Goal: Information Seeking & Learning: Find specific fact

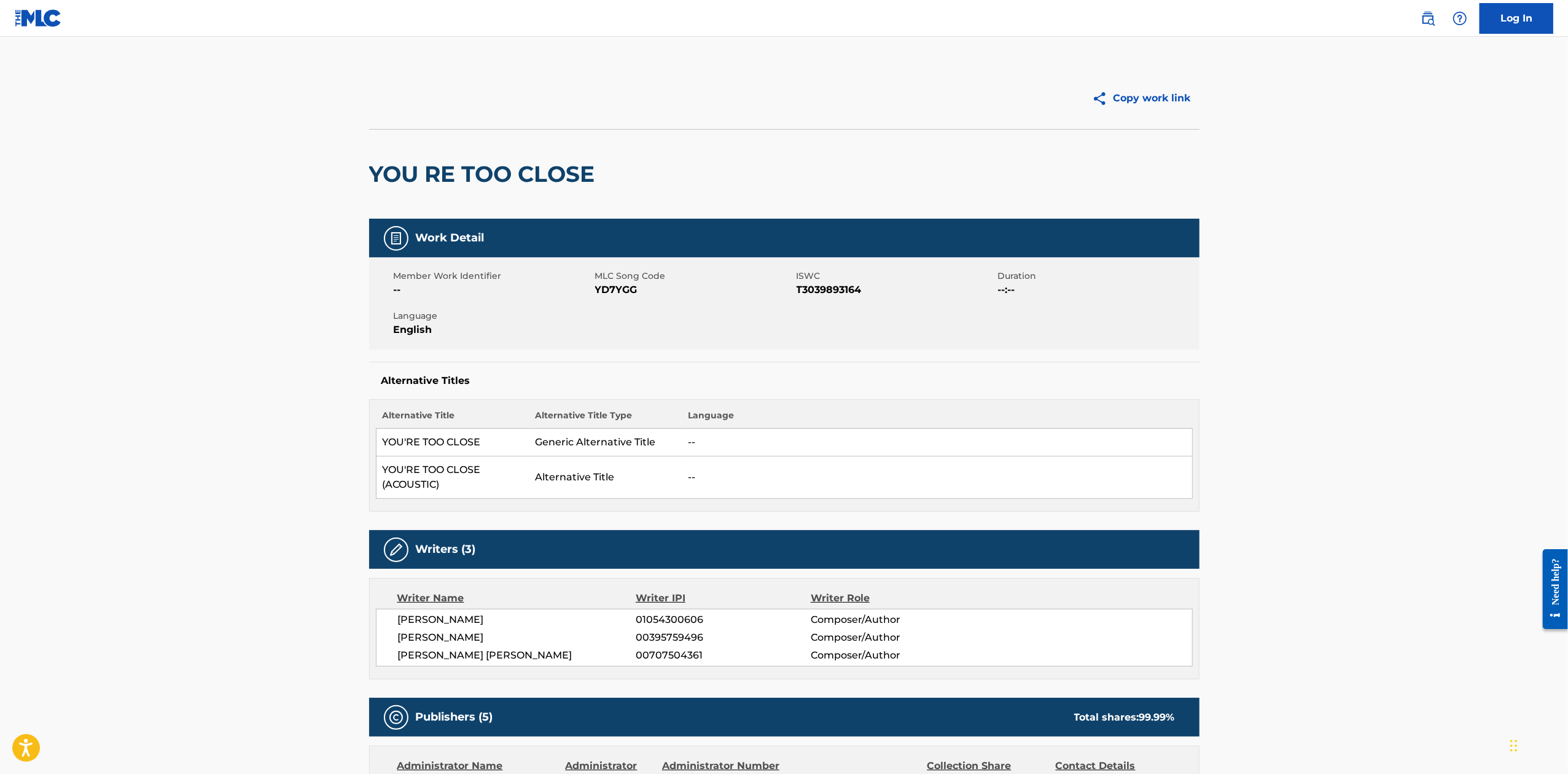
click at [1428, 23] on img at bounding box center [1428, 19] width 15 height 15
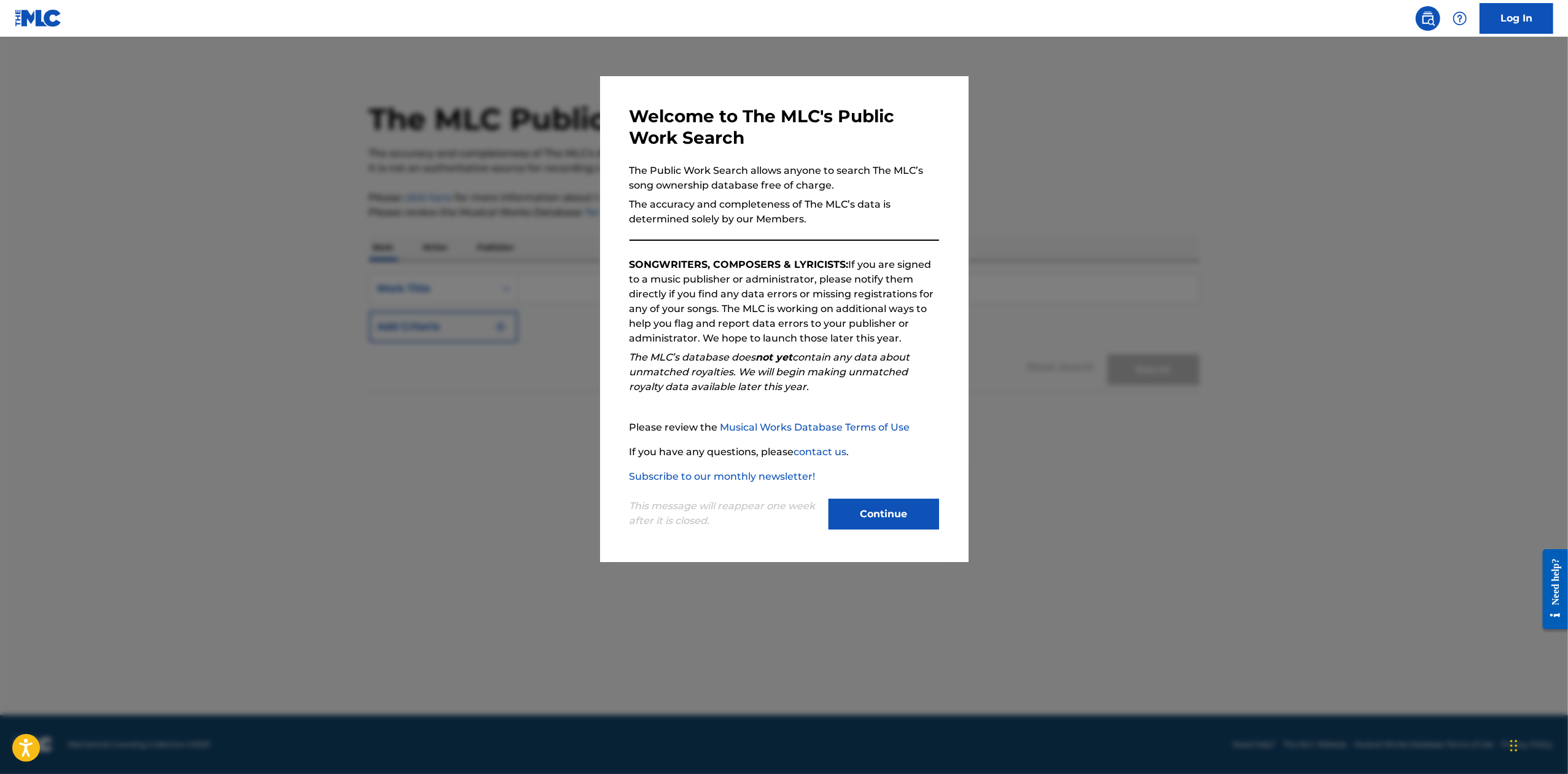
click at [904, 510] on button "Continue" at bounding box center [883, 514] width 111 height 30
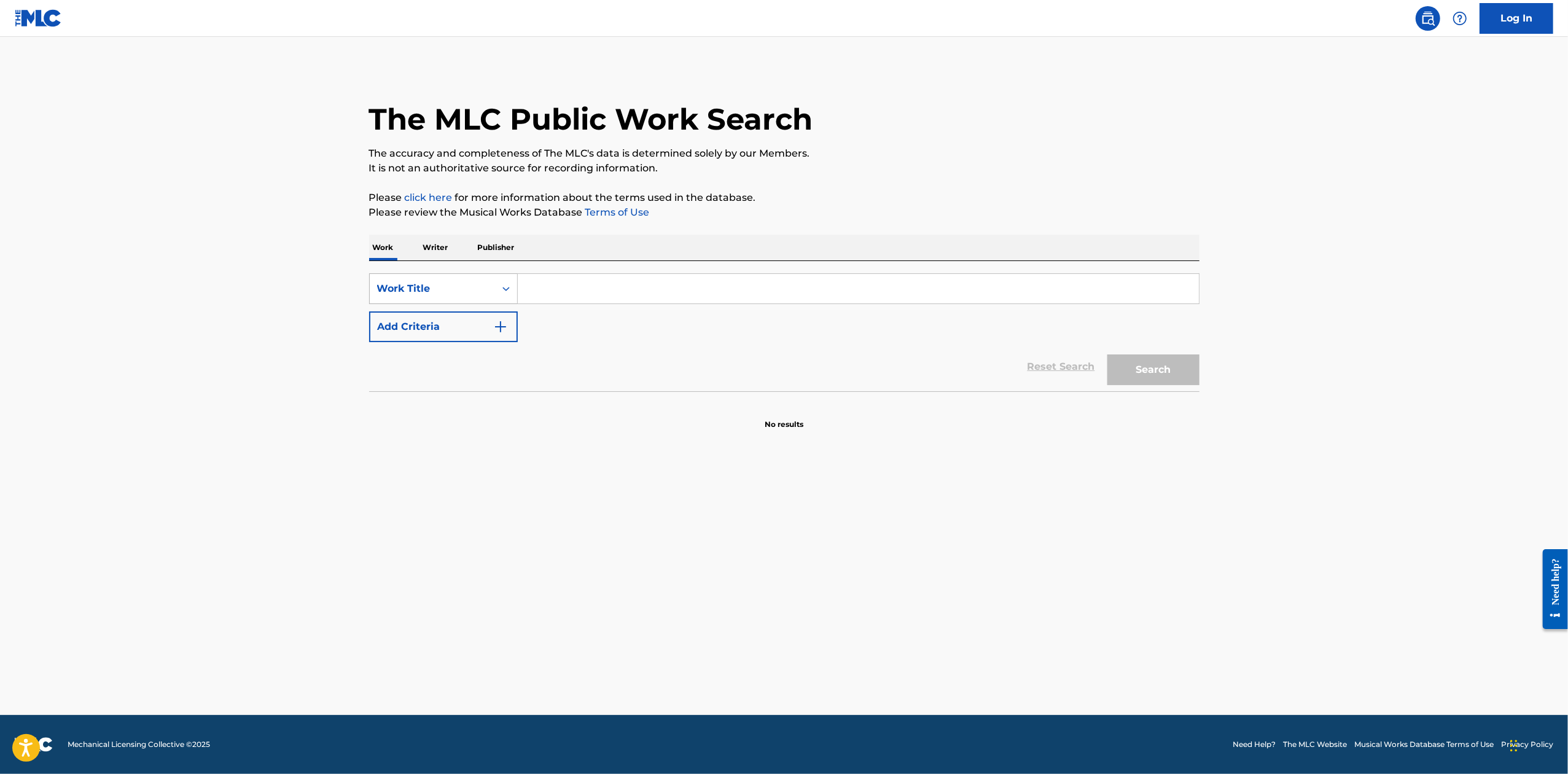
click at [411, 290] on div "Work Title" at bounding box center [432, 289] width 111 height 15
click at [450, 436] on div "MLC Publisher Number" at bounding box center [443, 442] width 148 height 30
click at [583, 301] on input "Search Form" at bounding box center [858, 289] width 682 height 30
paste input "DVBXOX"
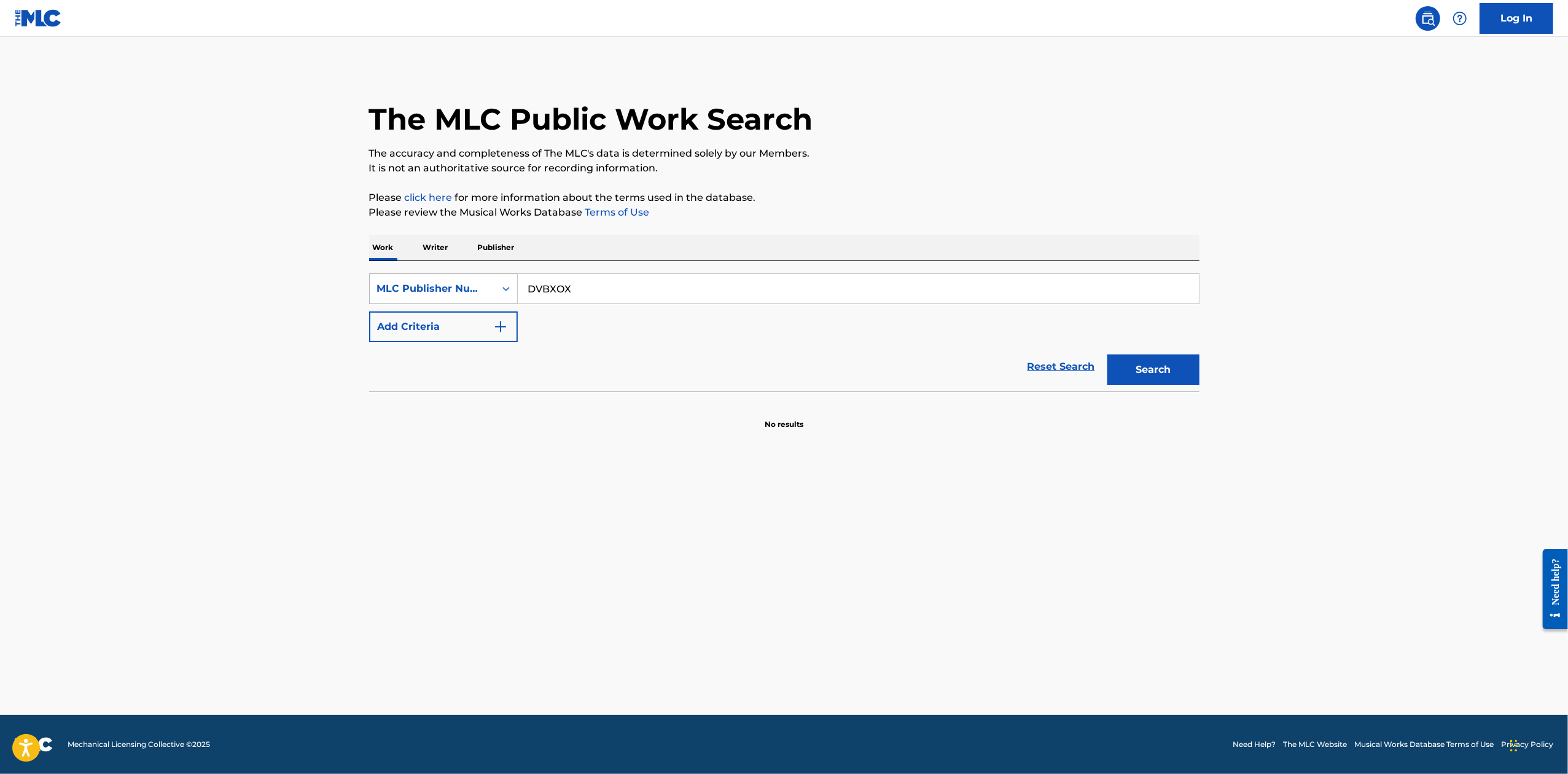
type input "DVBXOX"
click at [1108, 354] on button "Search" at bounding box center [1154, 369] width 92 height 30
click at [469, 311] on button "Add Criteria" at bounding box center [443, 326] width 148 height 30
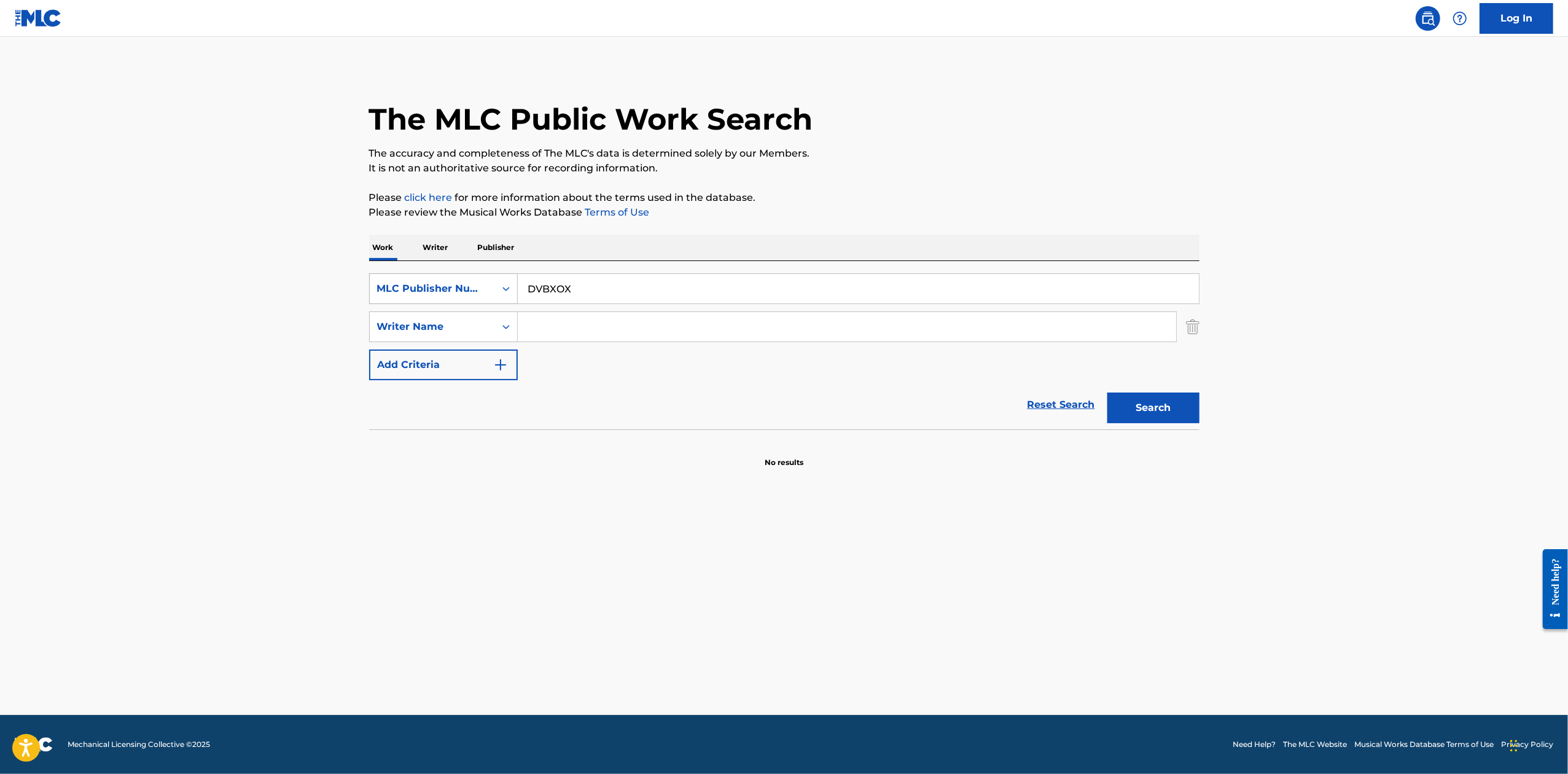
click at [486, 282] on div "MLC Publisher Number" at bounding box center [432, 289] width 111 height 15
click at [461, 354] on div "MLC Song Code" at bounding box center [443, 350] width 148 height 30
click at [599, 290] on input "Search Form" at bounding box center [858, 289] width 682 height 30
paste input "DVBXOX"
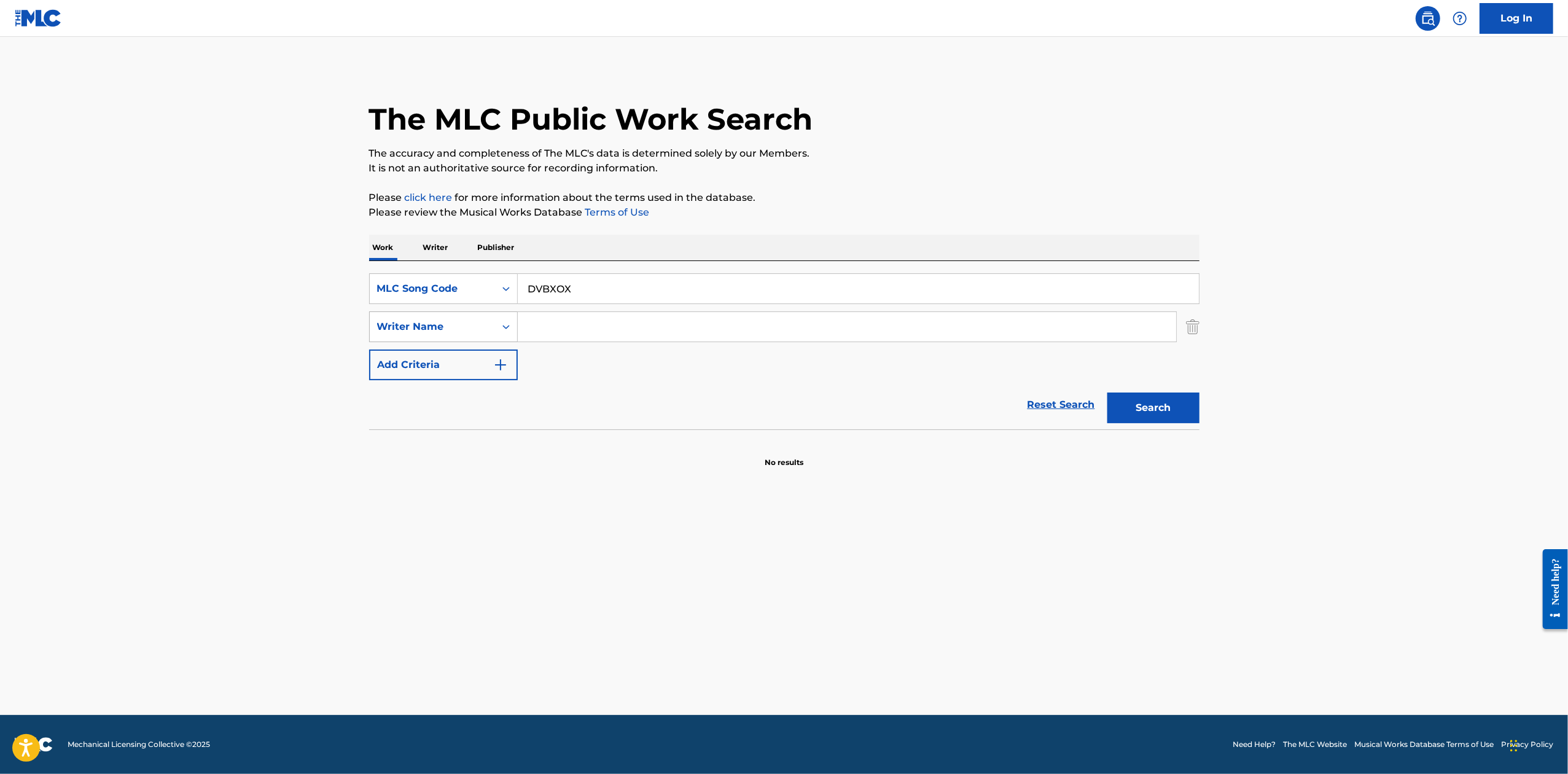
type input "DVBXOX"
click at [1108, 393] on button "Search" at bounding box center [1154, 408] width 92 height 30
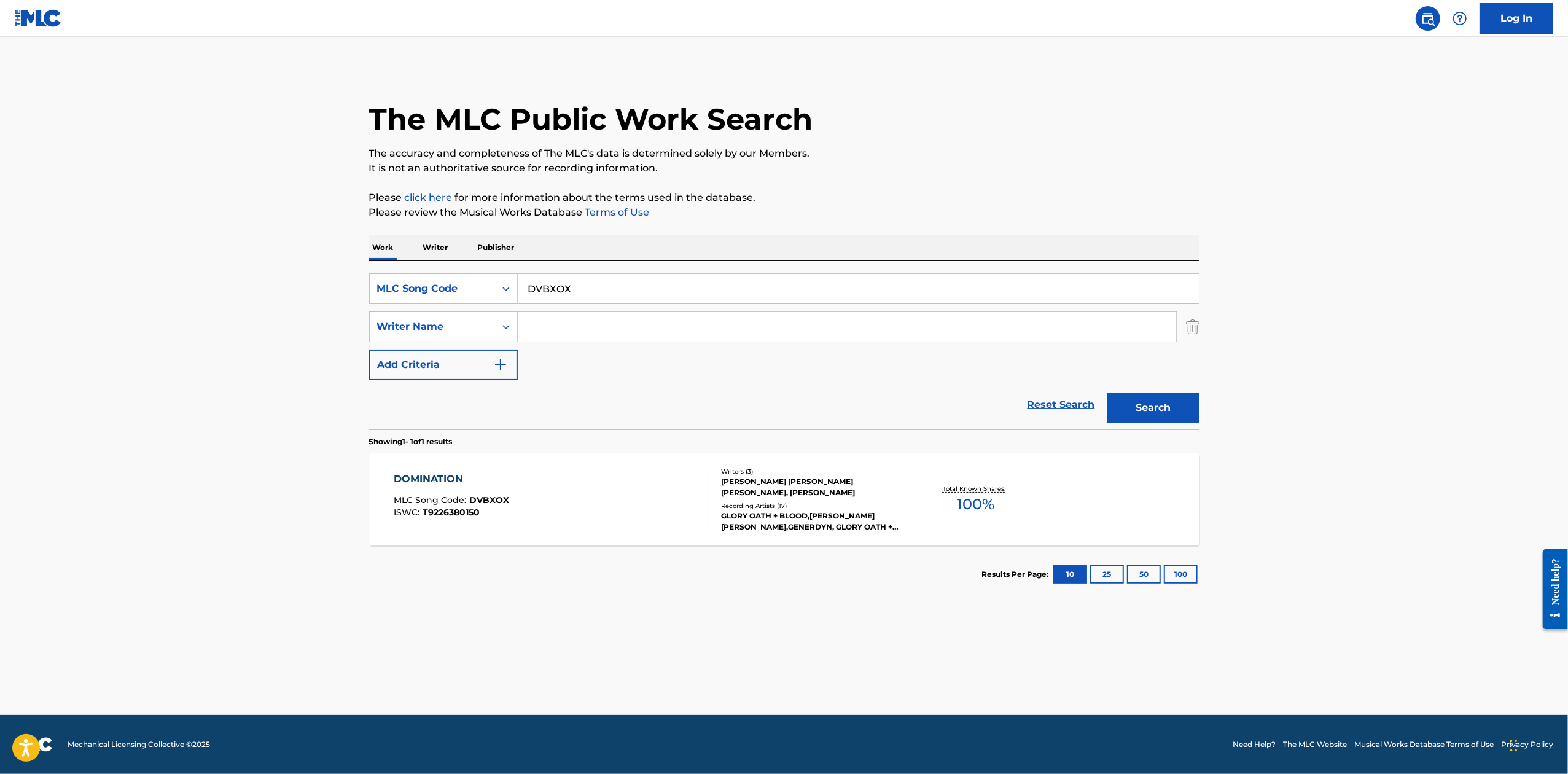
click at [742, 479] on div "[PERSON_NAME] [PERSON_NAME] [PERSON_NAME], [PERSON_NAME]" at bounding box center [814, 487] width 186 height 22
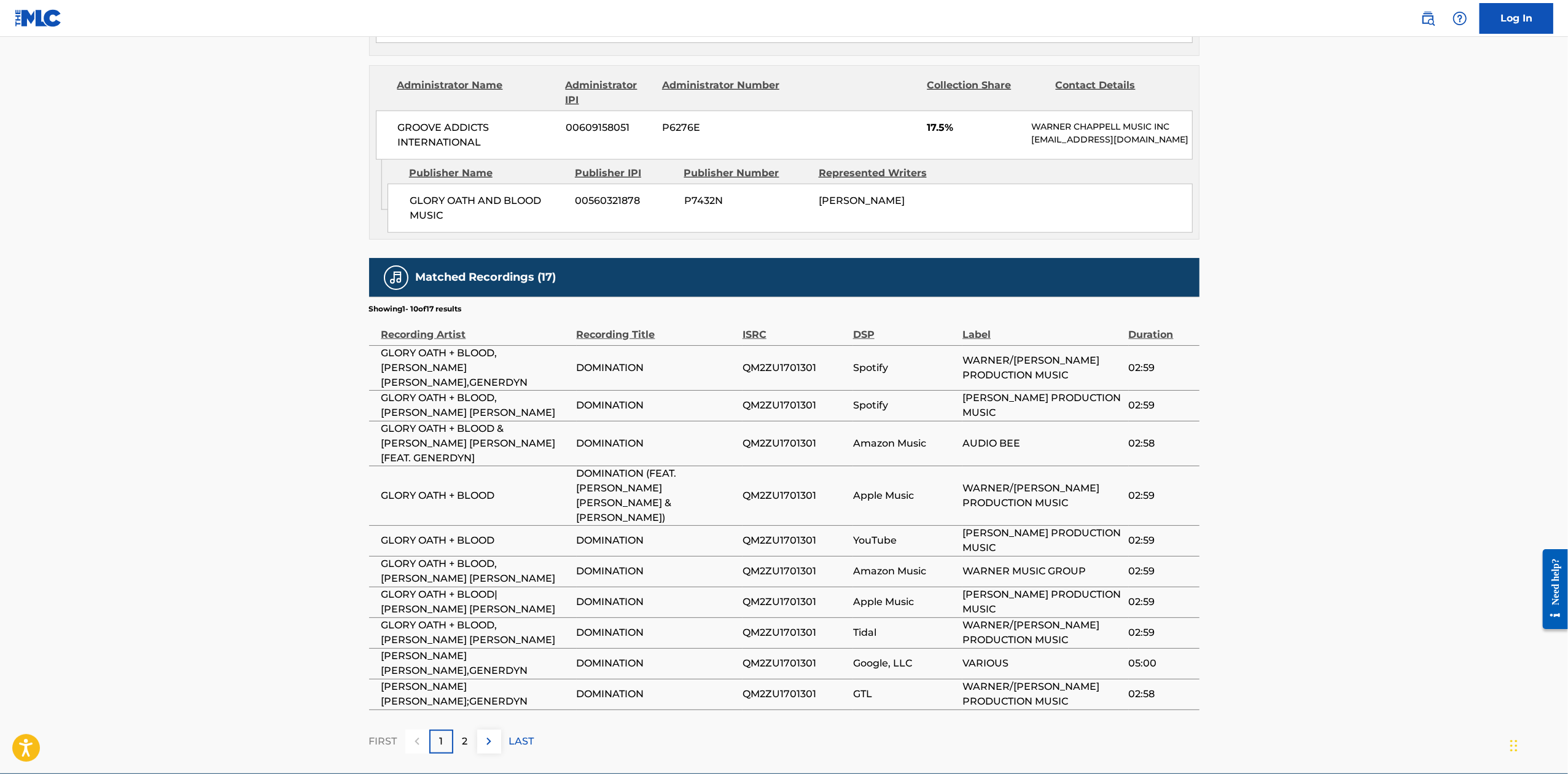
scroll to position [1014, 0]
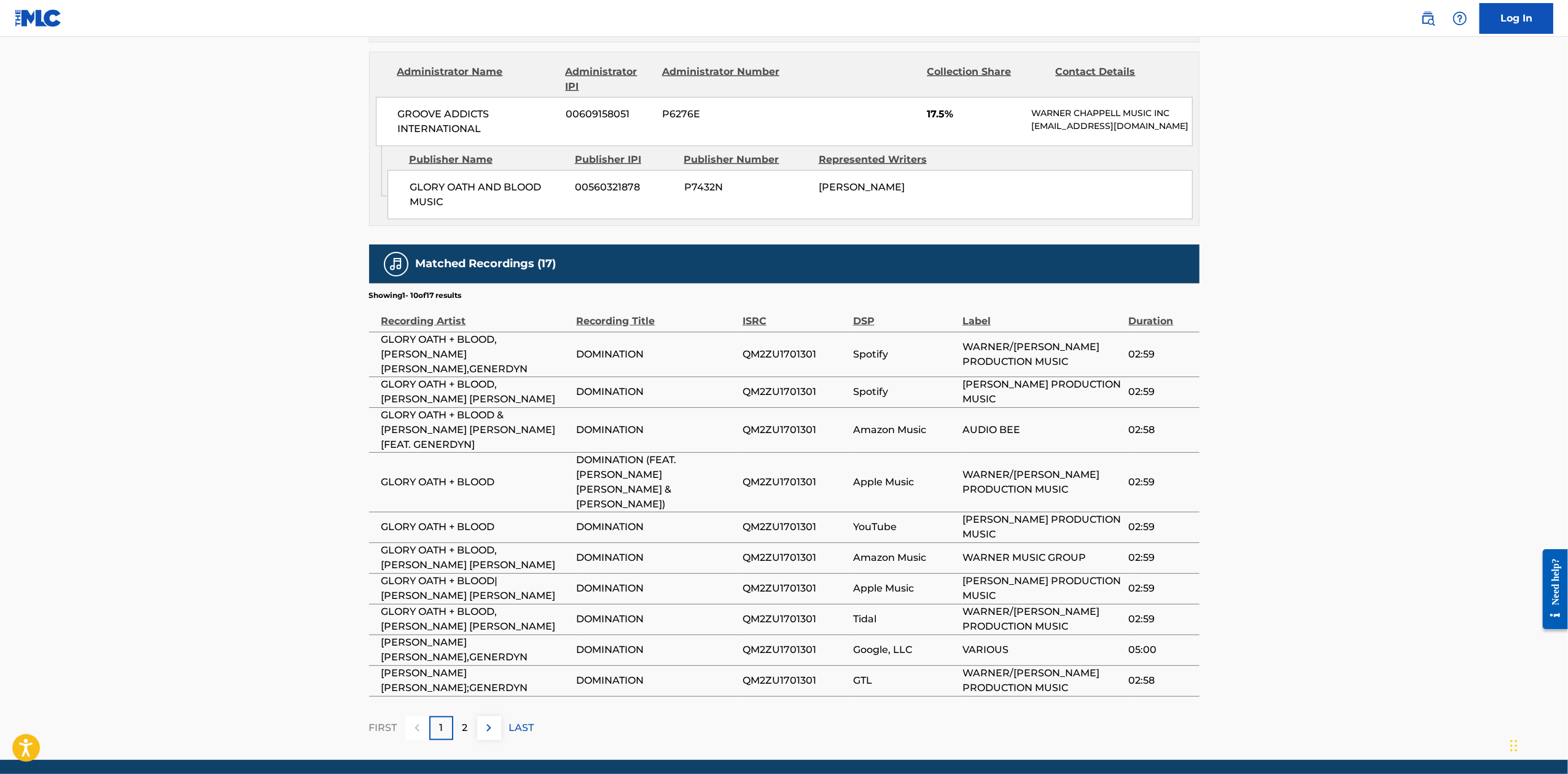
click at [465, 721] on p "2" at bounding box center [465, 728] width 5 height 15
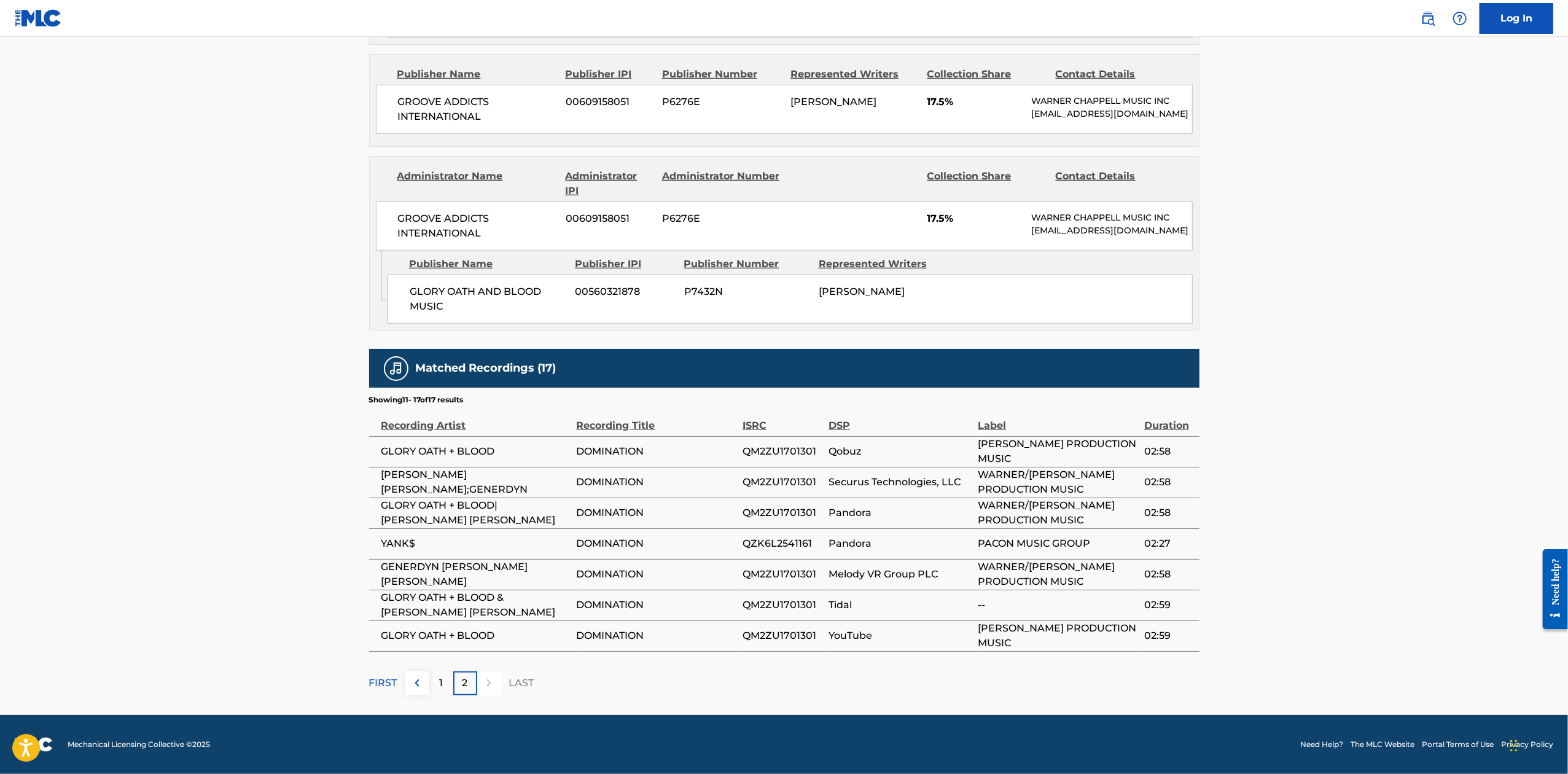
scroll to position [677, 0]
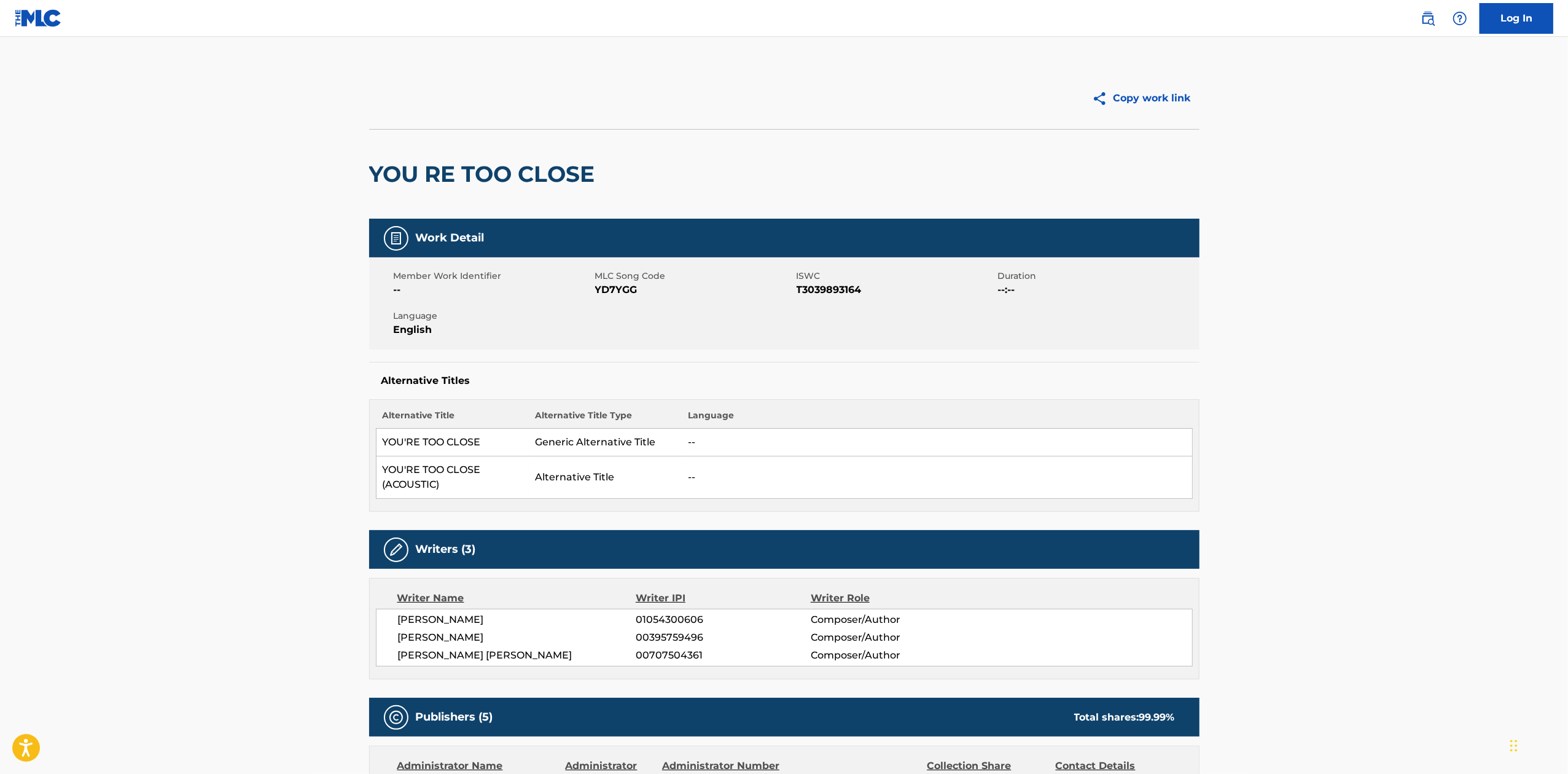
drag, startPoint x: 1425, startPoint y: 16, endPoint x: 1417, endPoint y: 23, distance: 10.6
click at [1425, 16] on img at bounding box center [1428, 19] width 15 height 15
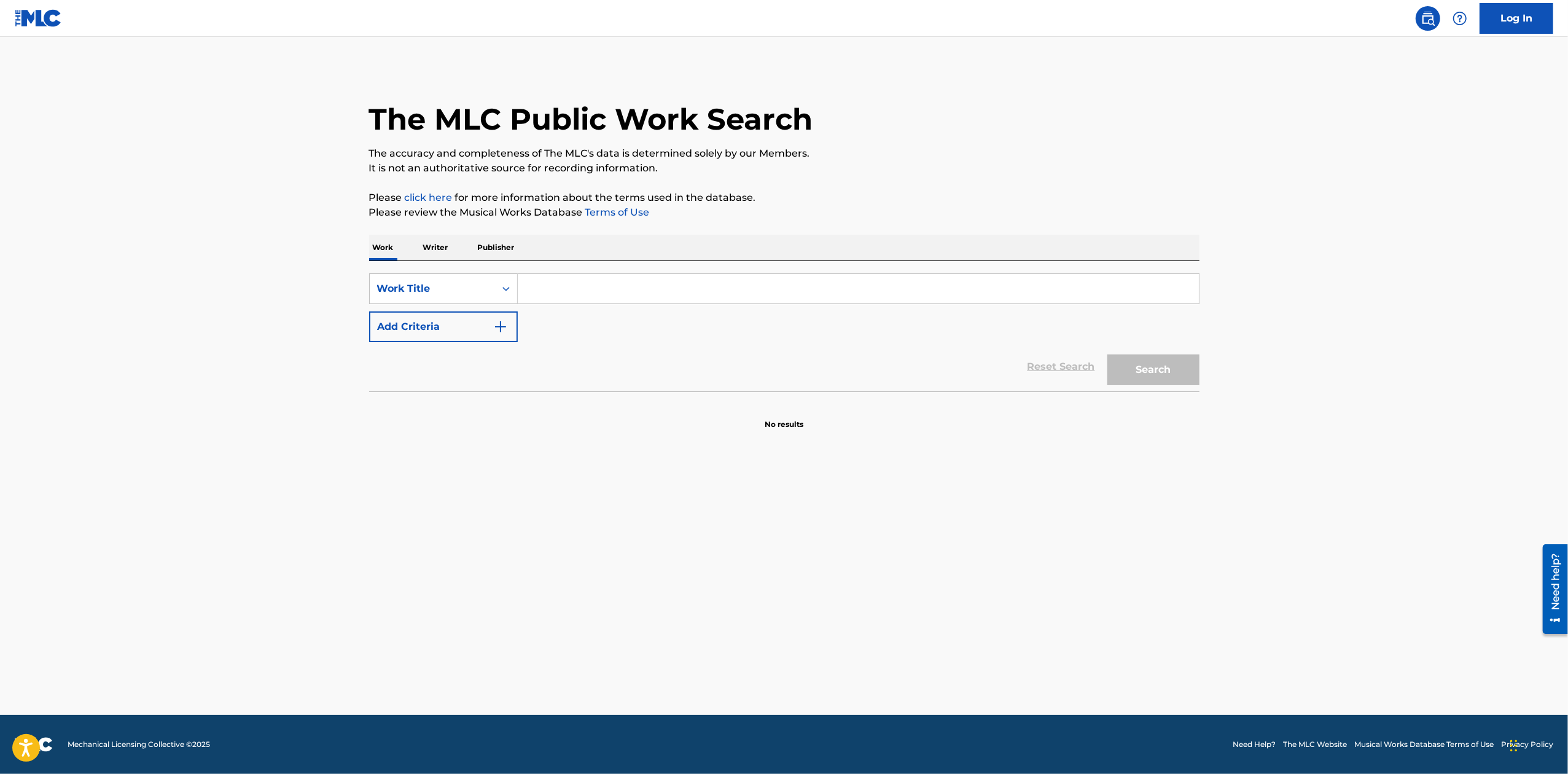
click at [431, 338] on button "Add Criteria" at bounding box center [443, 326] width 148 height 30
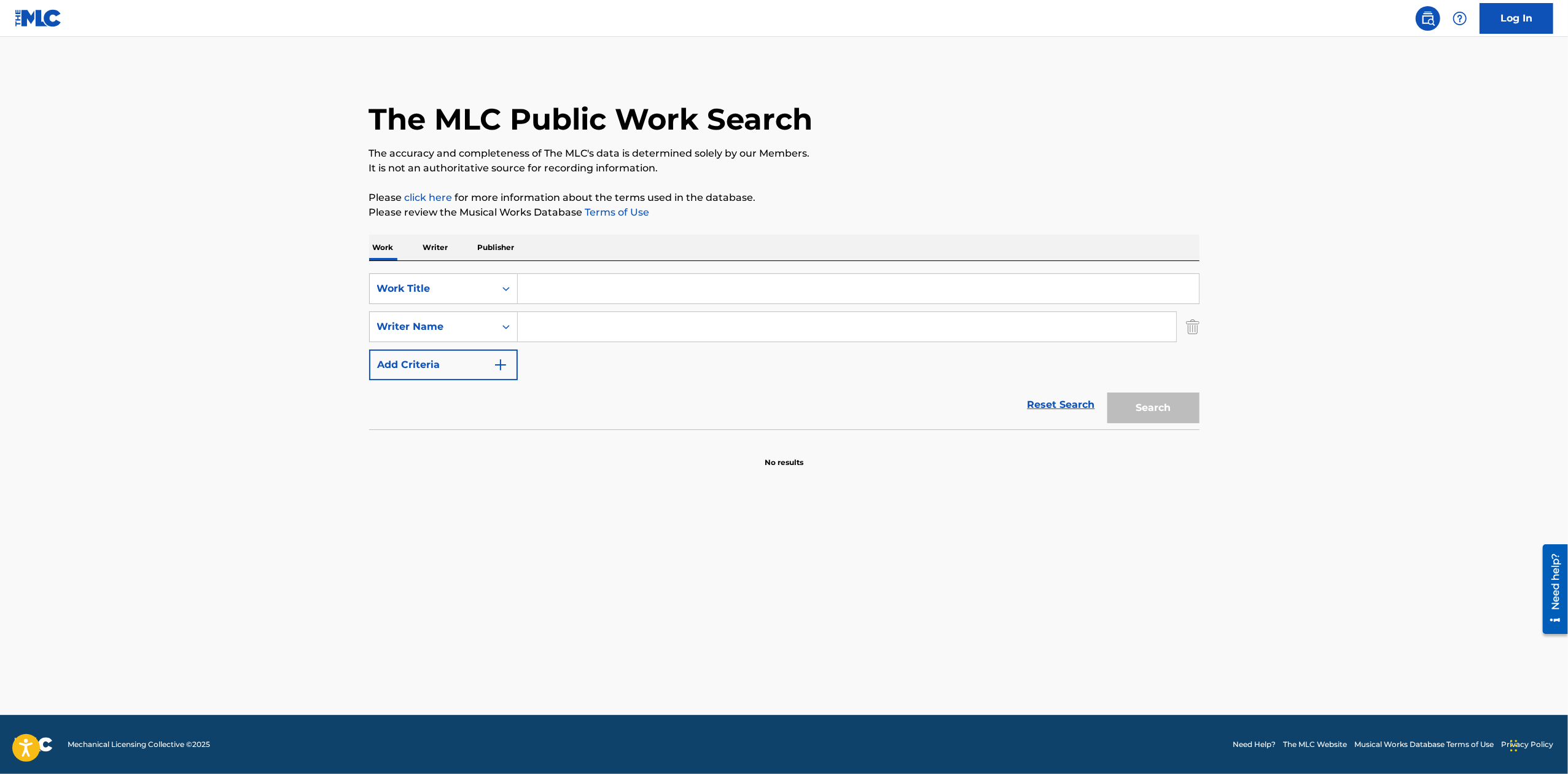
click at [582, 288] on input "Search Form" at bounding box center [858, 289] width 682 height 30
type input "B"
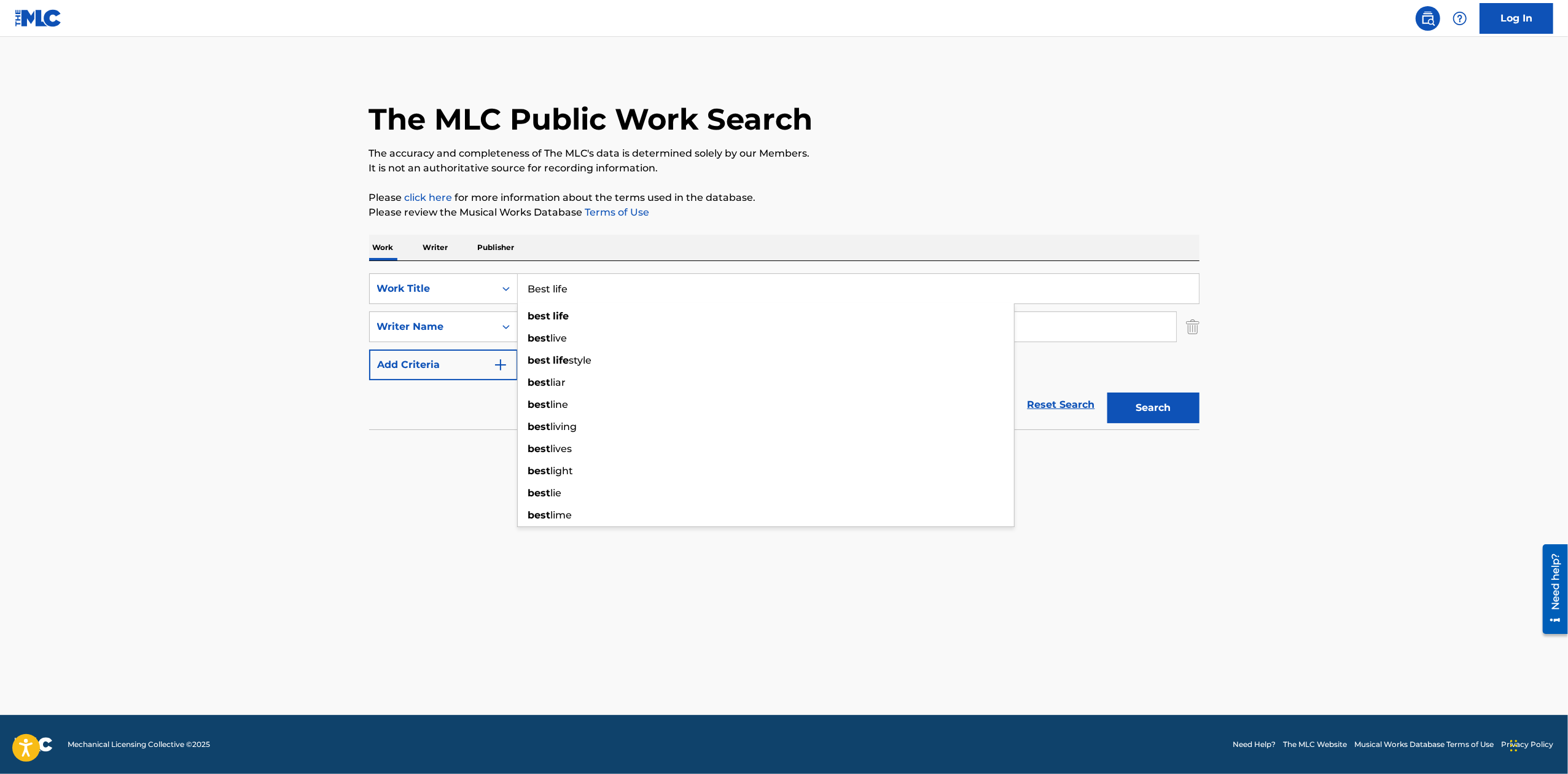
type input "Best life"
paste input "ARNOTT,"
type input "ARNOTT"
click at [1108, 393] on button "Search" at bounding box center [1154, 408] width 92 height 30
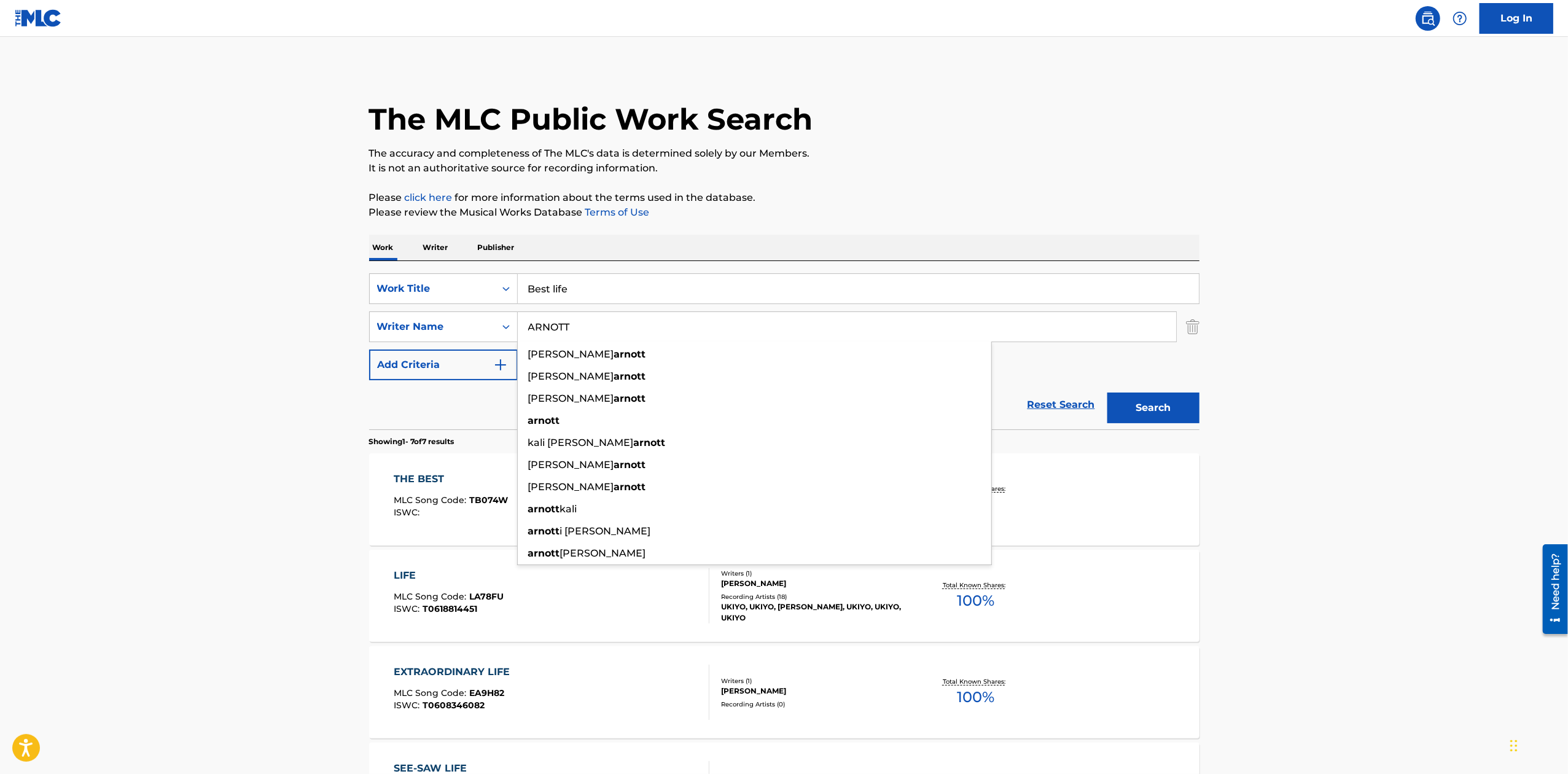
click at [264, 430] on main "The MLC Public Work Search The accuracy and completeness of The MLC's data is d…" at bounding box center [784, 613] width 1568 height 1151
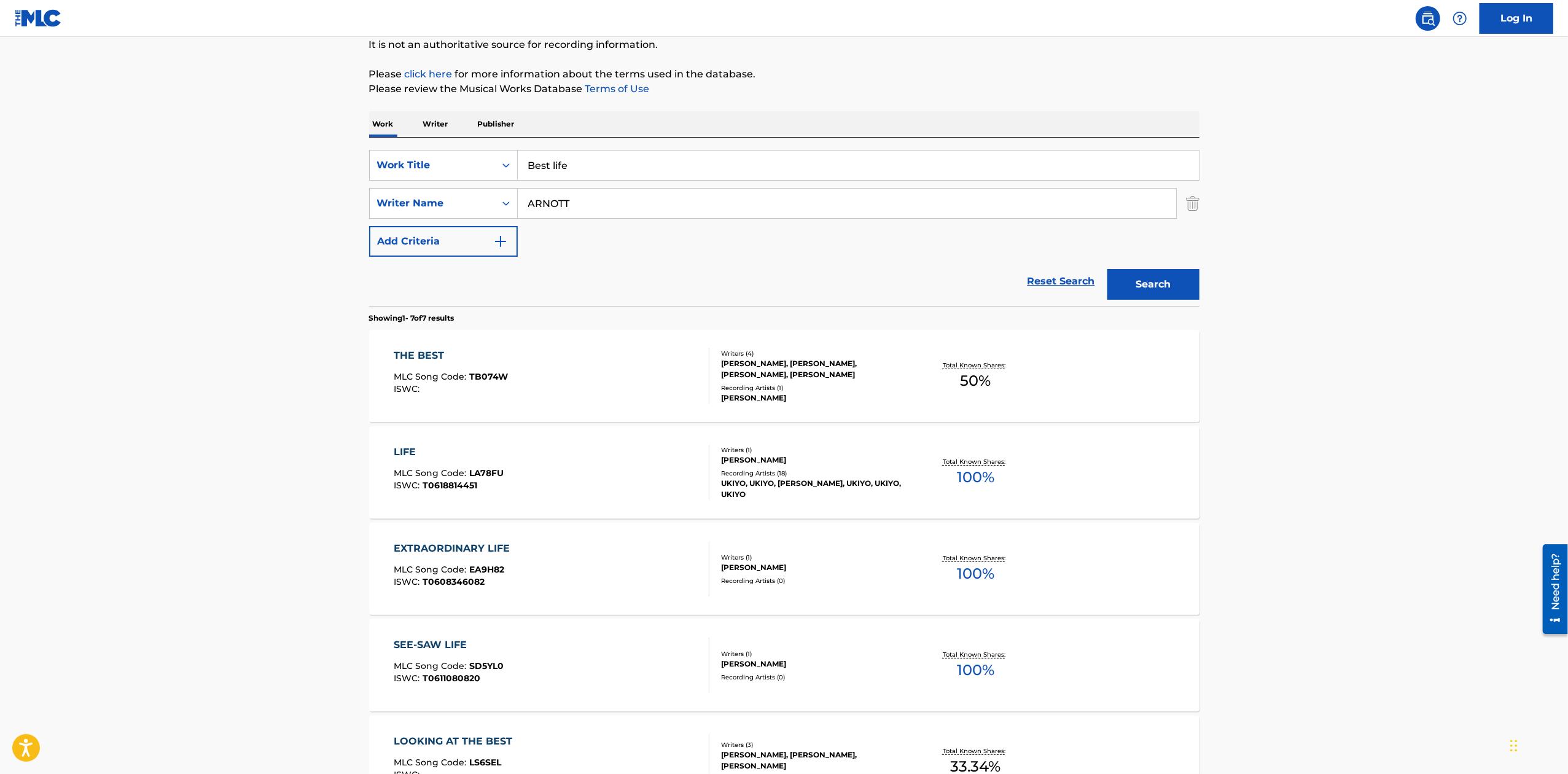
scroll to position [163, 0]
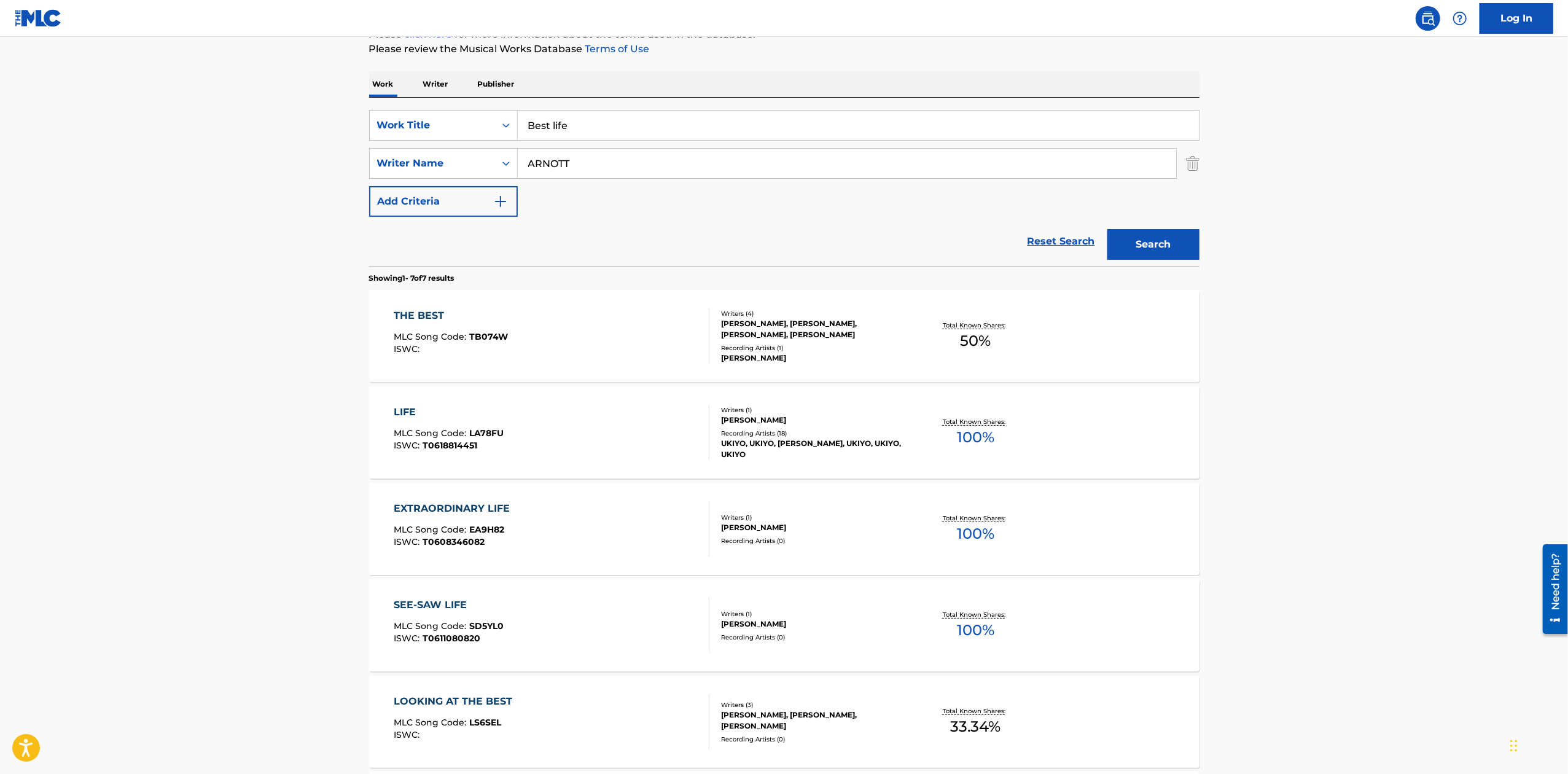
click at [610, 352] on div "THE BEST MLC Song Code : TB074W ISWC :" at bounding box center [551, 336] width 316 height 55
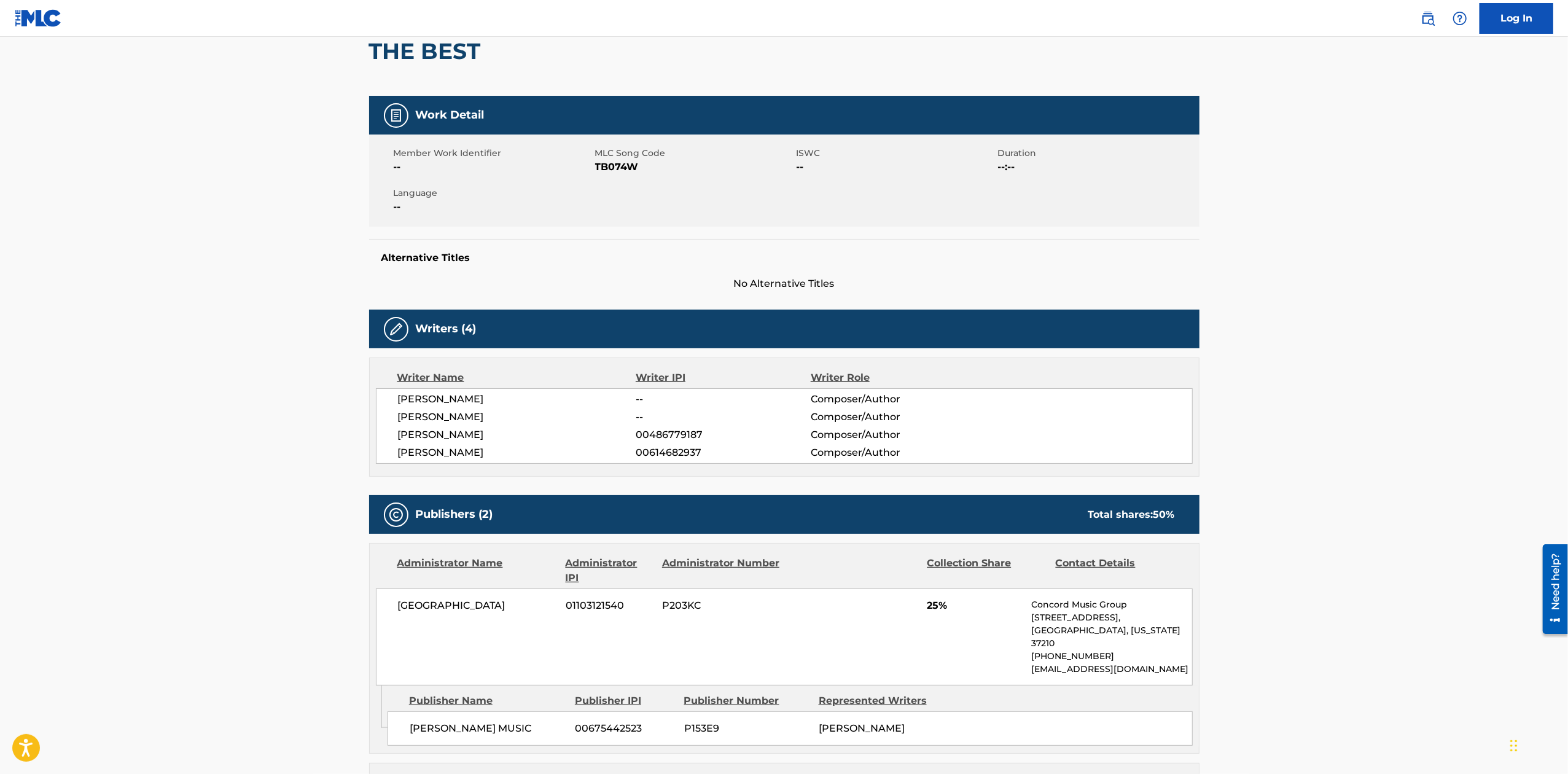
scroll to position [246, 0]
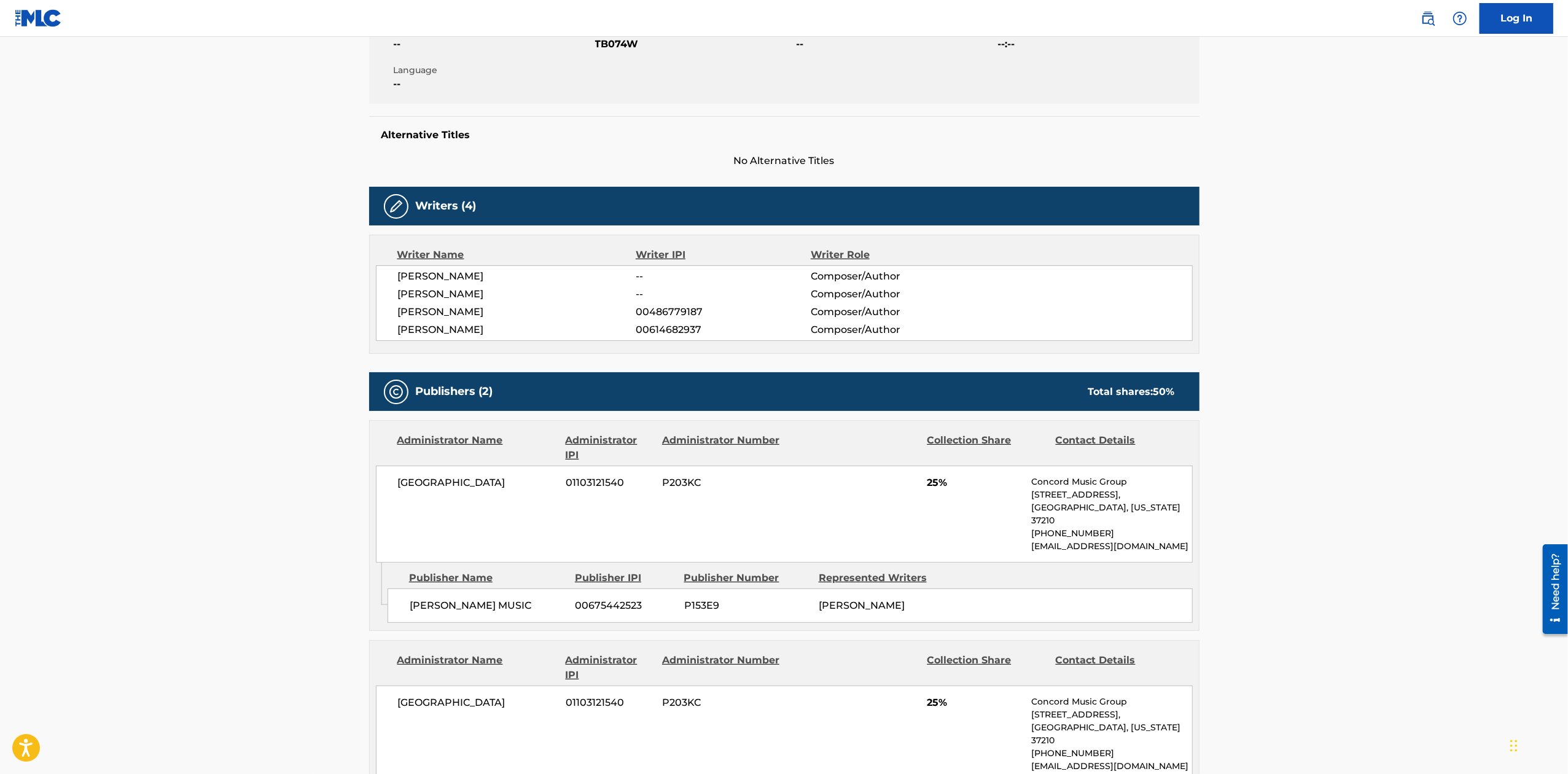
drag, startPoint x: 585, startPoint y: 529, endPoint x: 571, endPoint y: 514, distance: 20.5
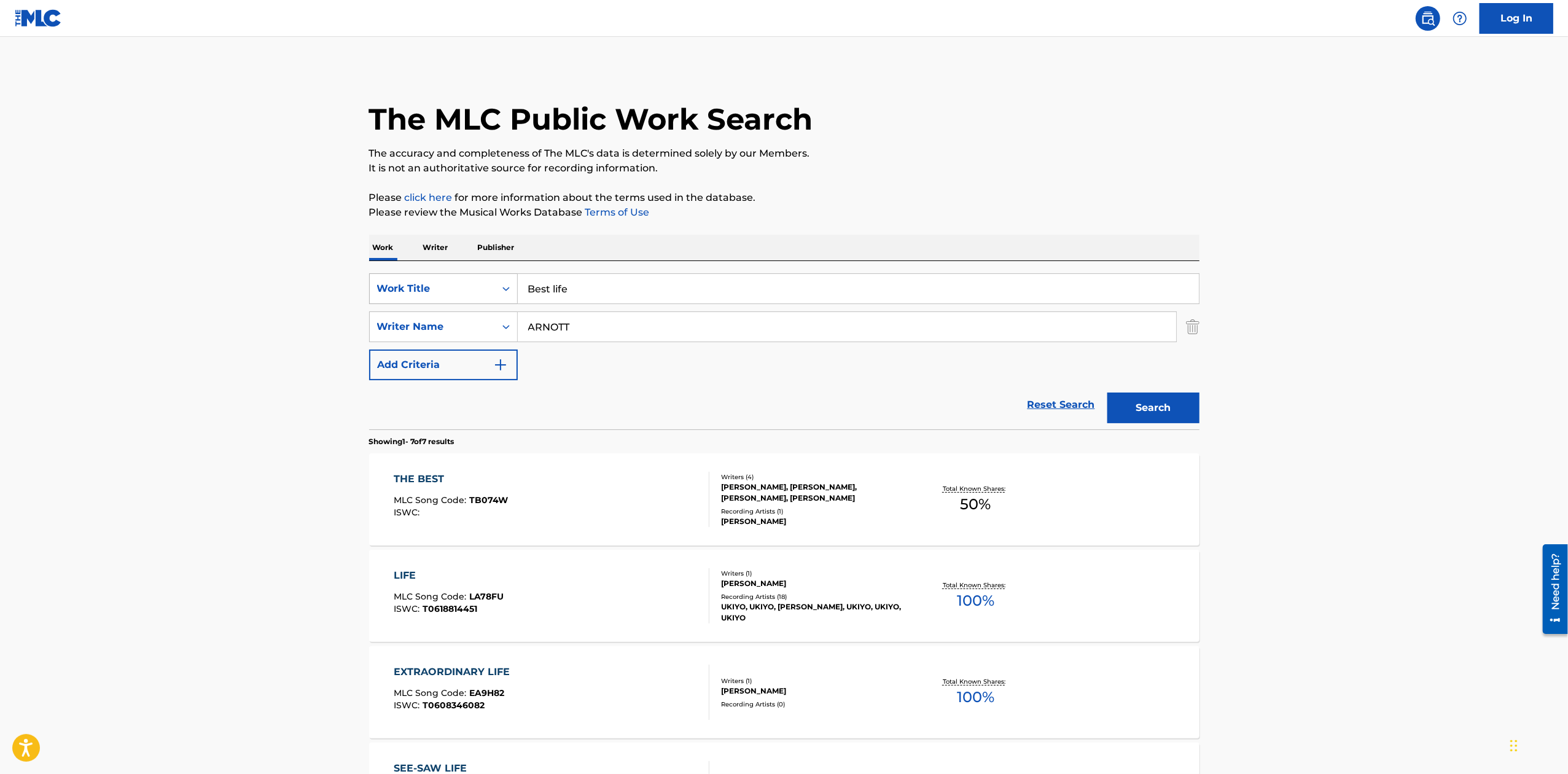
click at [398, 286] on div "Work Title" at bounding box center [432, 289] width 111 height 15
click at [431, 377] on div "Publisher Name" at bounding box center [443, 380] width 148 height 30
click at [399, 299] on div "Publisher Name" at bounding box center [432, 288] width 125 height 23
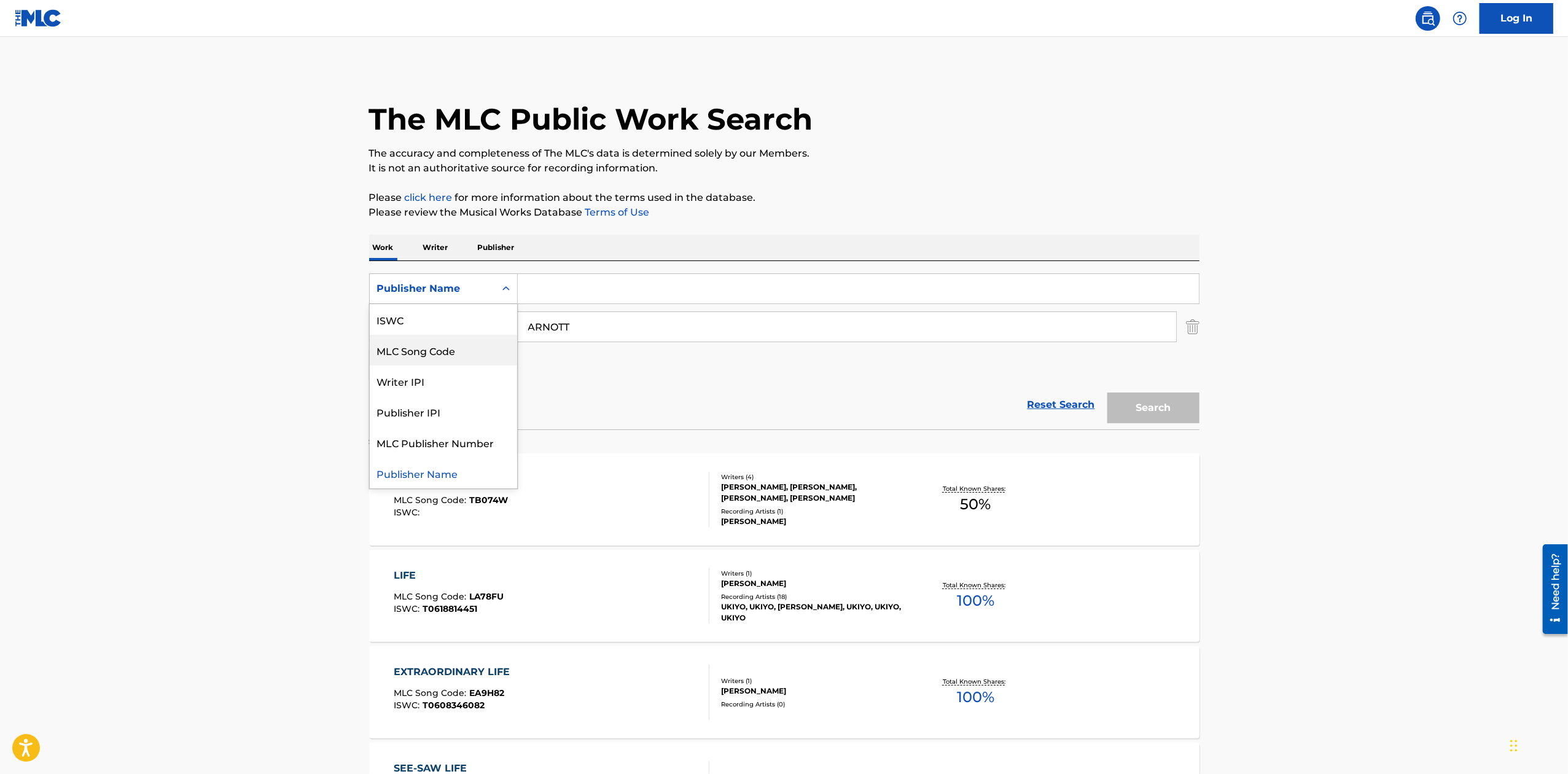
click at [413, 351] on div "MLC Song Code" at bounding box center [443, 350] width 148 height 30
click at [642, 319] on input "ARNOTT" at bounding box center [846, 327] width 659 height 30
click at [586, 295] on input "Search Form" at bounding box center [858, 289] width 682 height 30
paste input "BD2U9T"
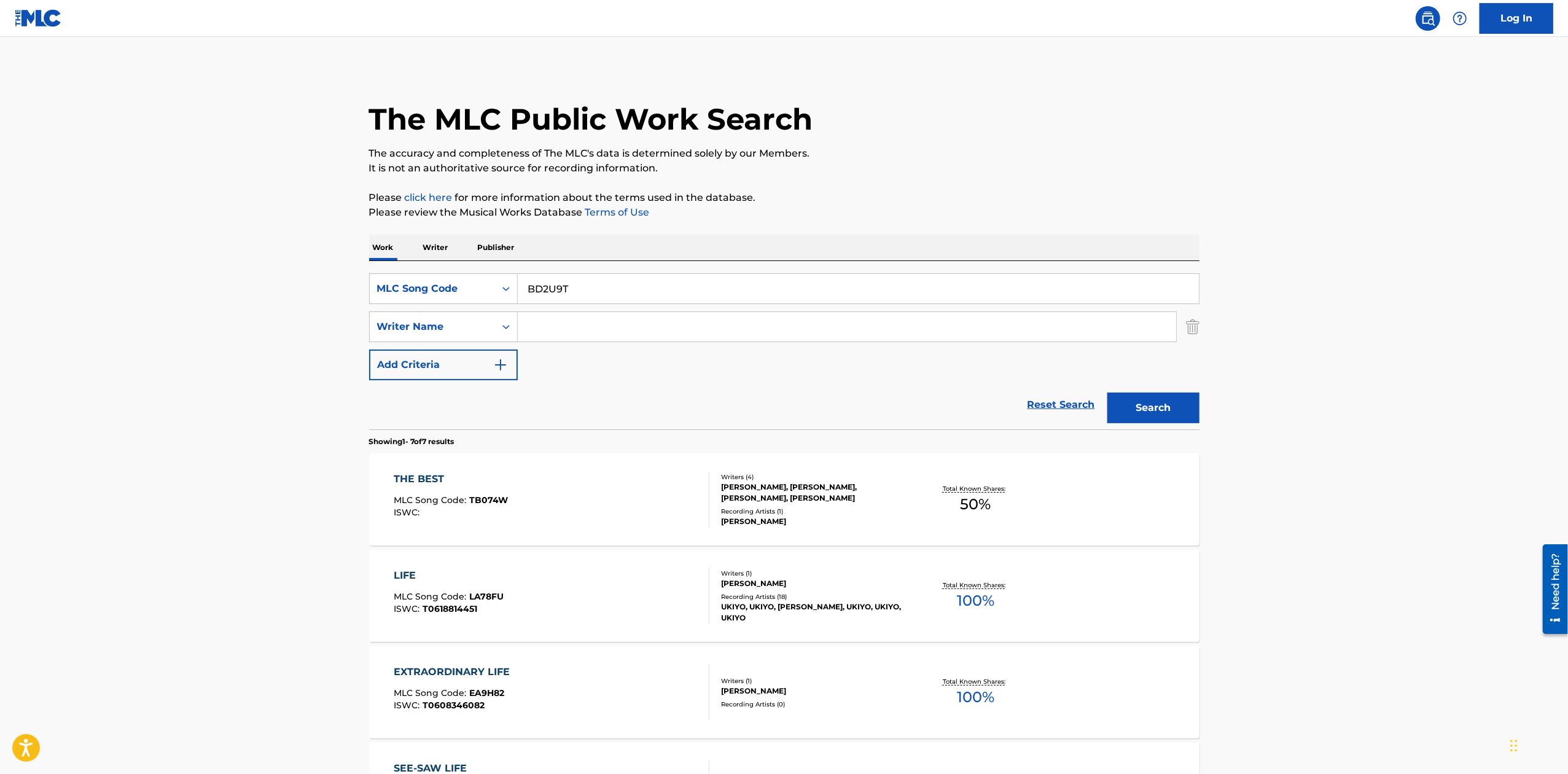
type input "BD2U9T"
click at [1108, 393] on button "Search" at bounding box center [1154, 408] width 92 height 30
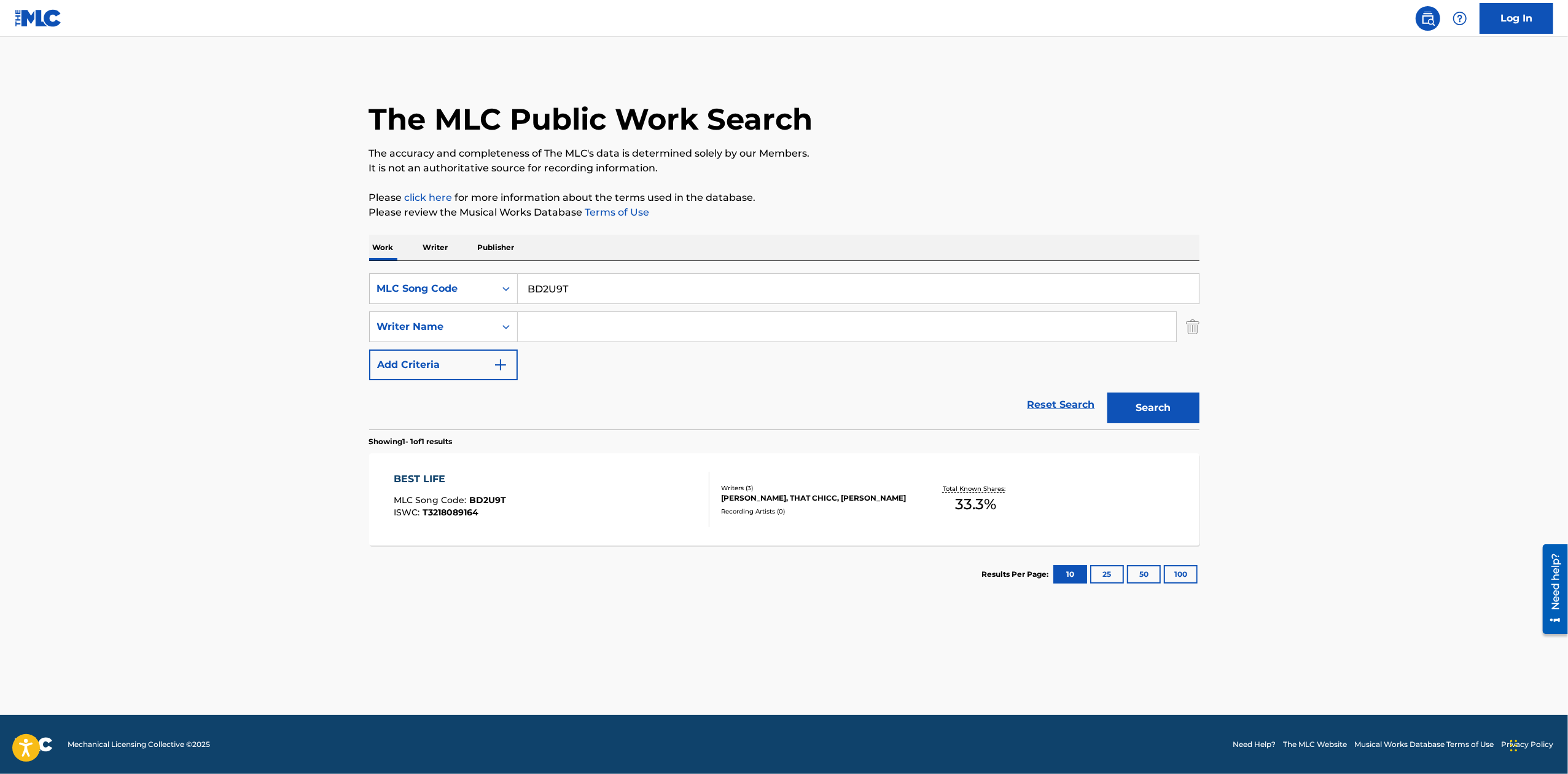
click at [583, 518] on div "BEST LIFE MLC Song Code : BD2U9T ISWC : T3218089164" at bounding box center [551, 499] width 316 height 55
